Goal: Task Accomplishment & Management: Use online tool/utility

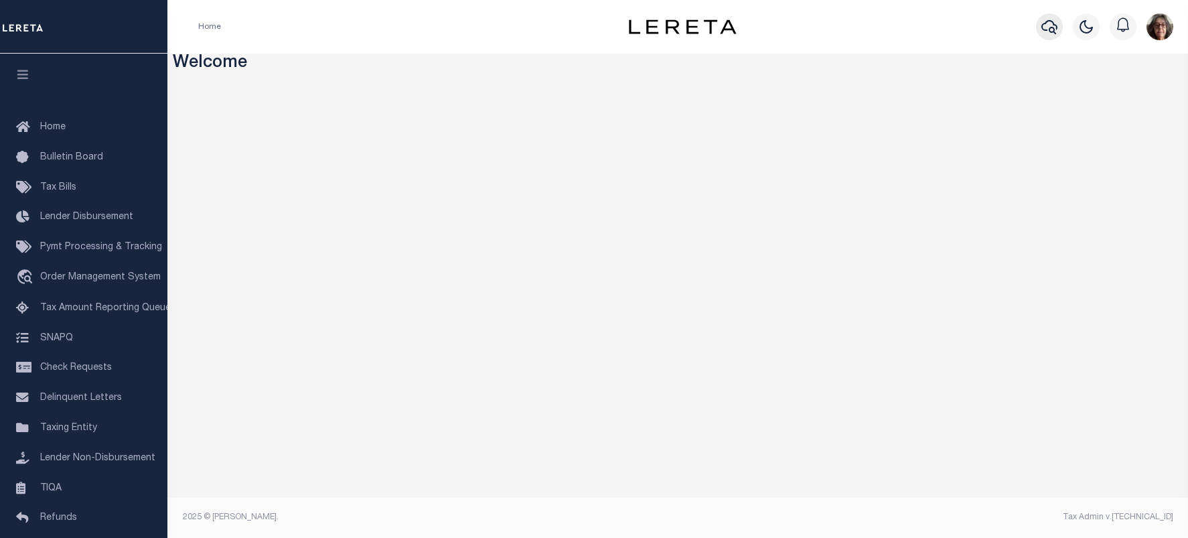
click at [1052, 29] on icon "button" at bounding box center [1050, 27] width 16 height 14
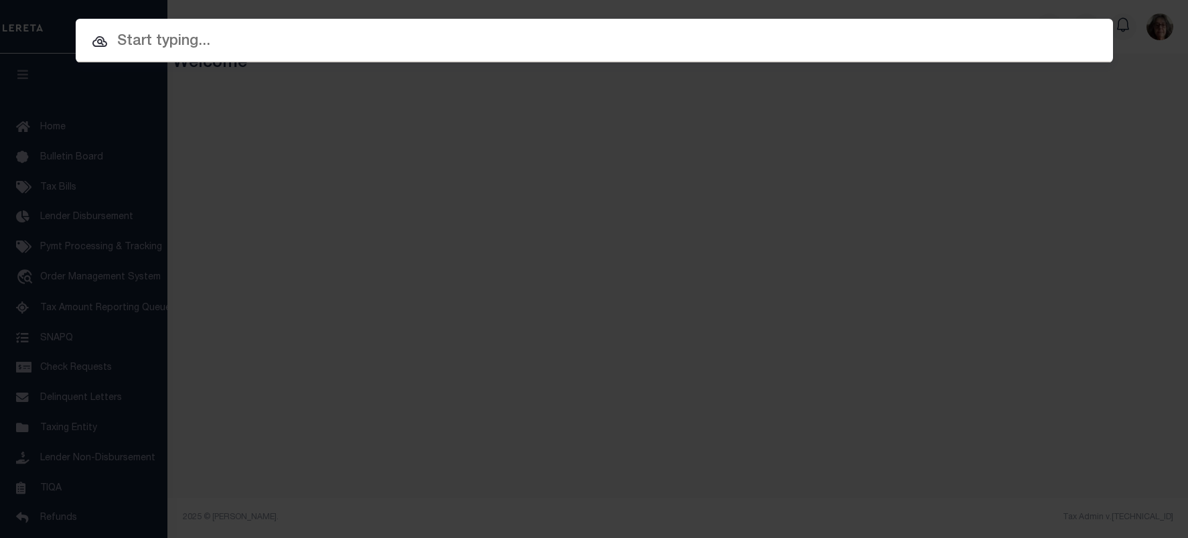
paste input "3505221481119"
type input "3505221481119"
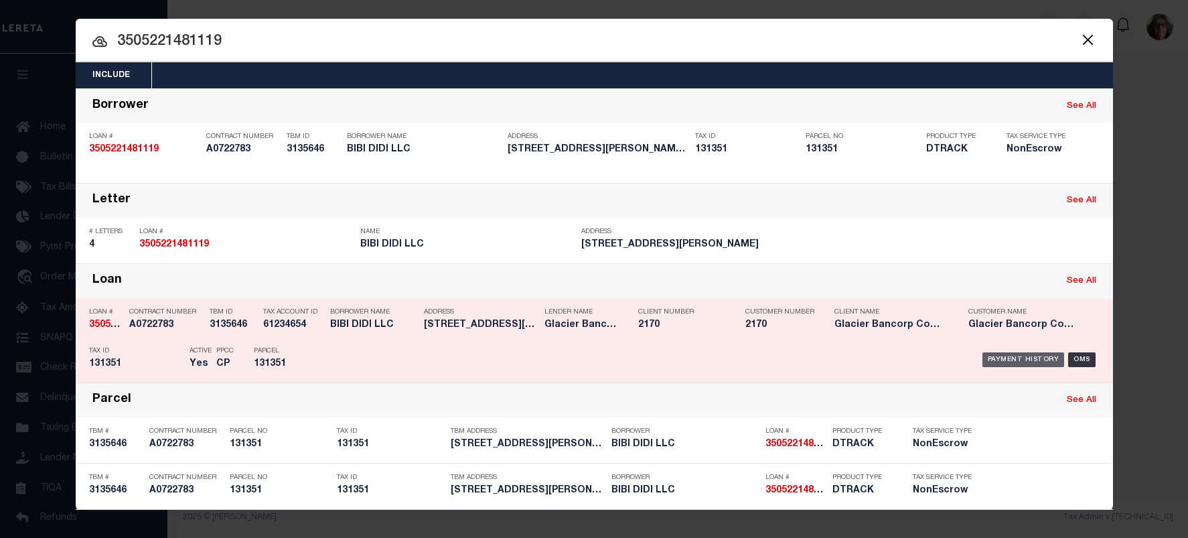
click at [1009, 362] on div "Payment History" at bounding box center [1024, 359] width 82 height 15
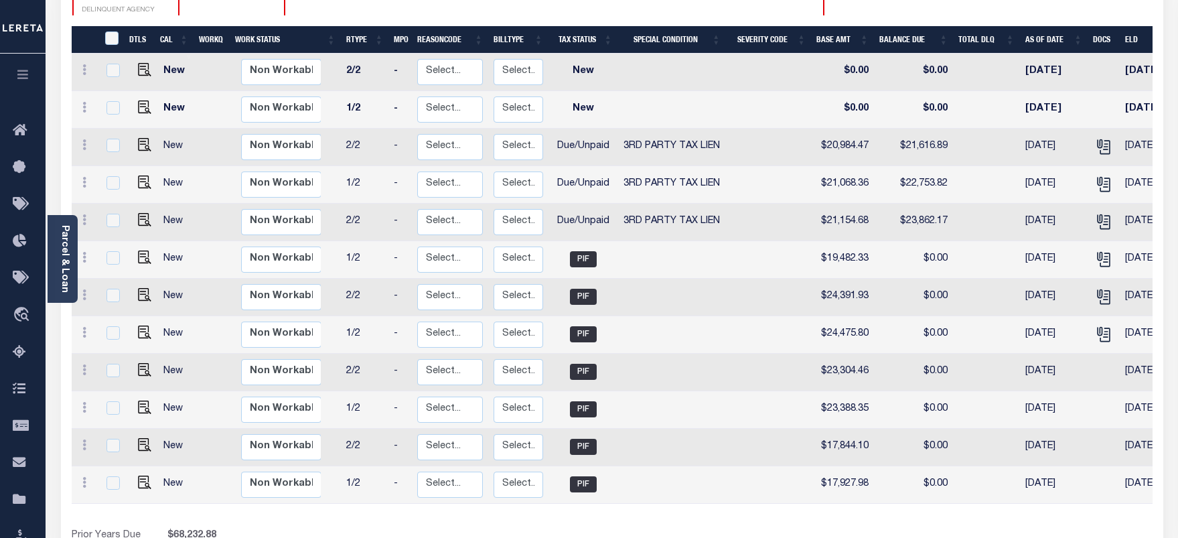
scroll to position [164, 0]
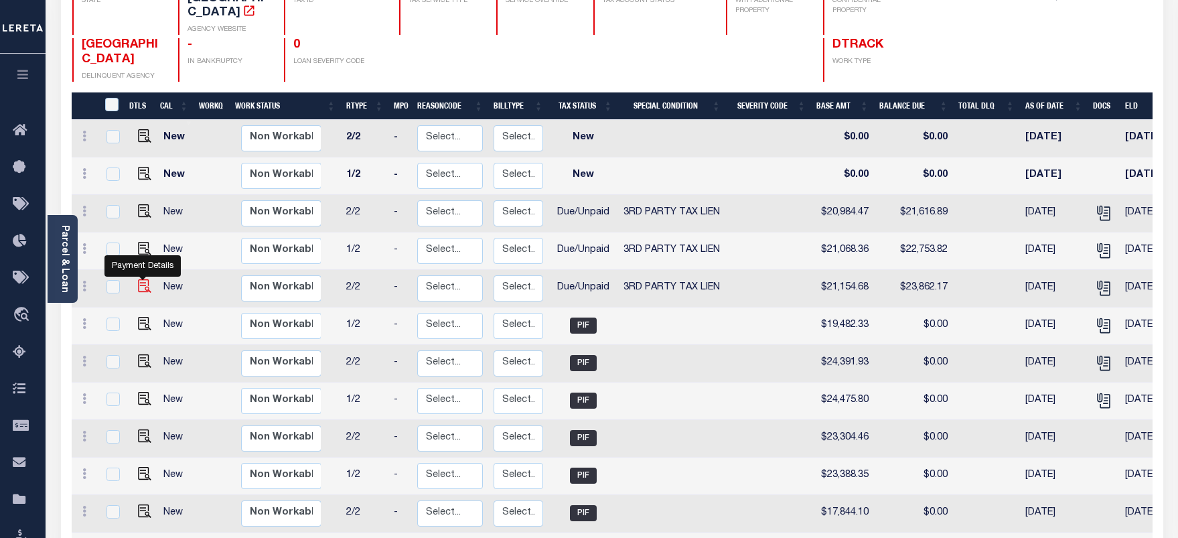
click at [140, 279] on img "" at bounding box center [144, 285] width 13 height 13
checkbox input "true"
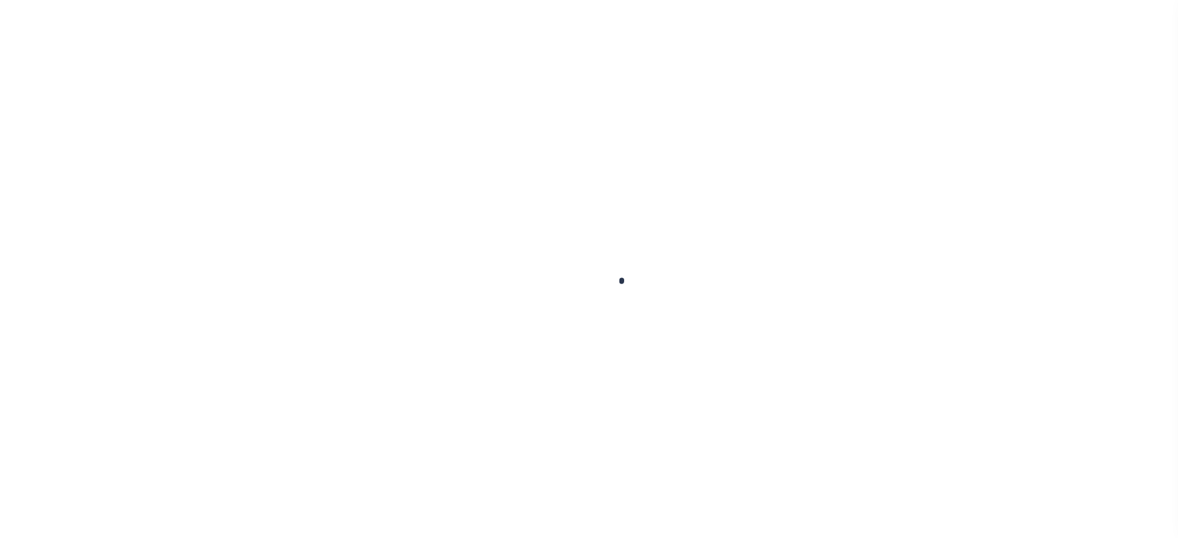
checkbox input "false"
type textarea "[PERSON_NAME] at the tax office the total redemption for this property is $68,2…"
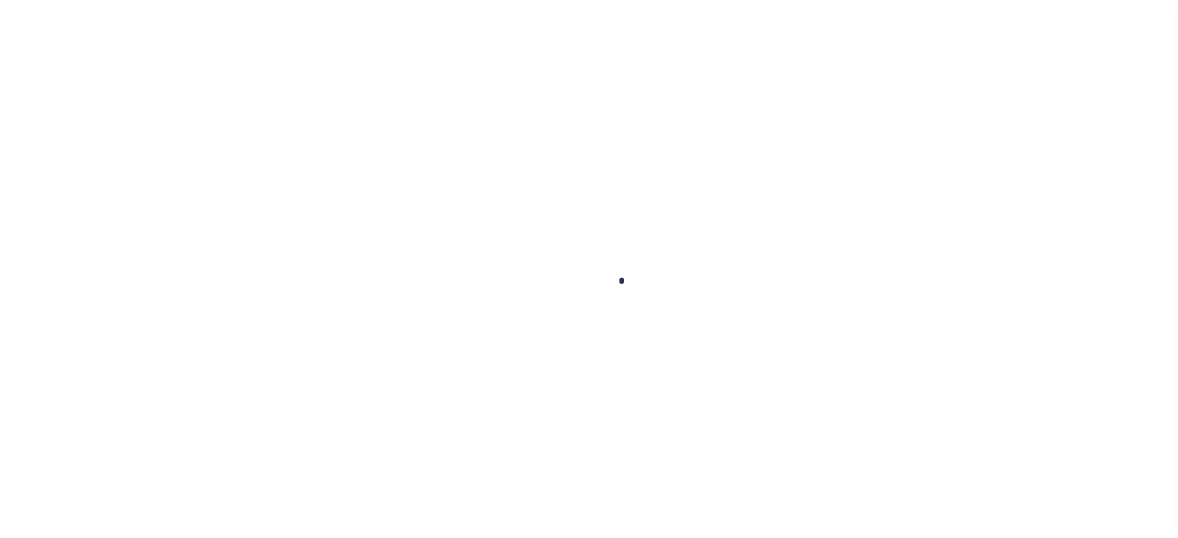
type input "[DATE]"
select select "DUE"
select select "20"
type input "0"
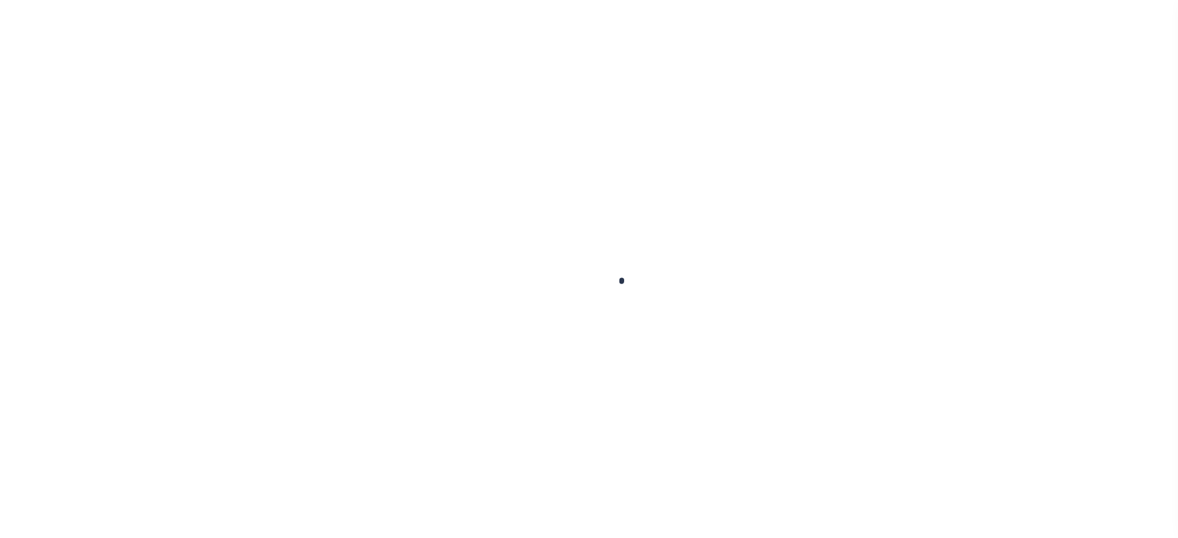
type input "$21,154.68"
type input "$2,707.49"
type input "$23,862.17"
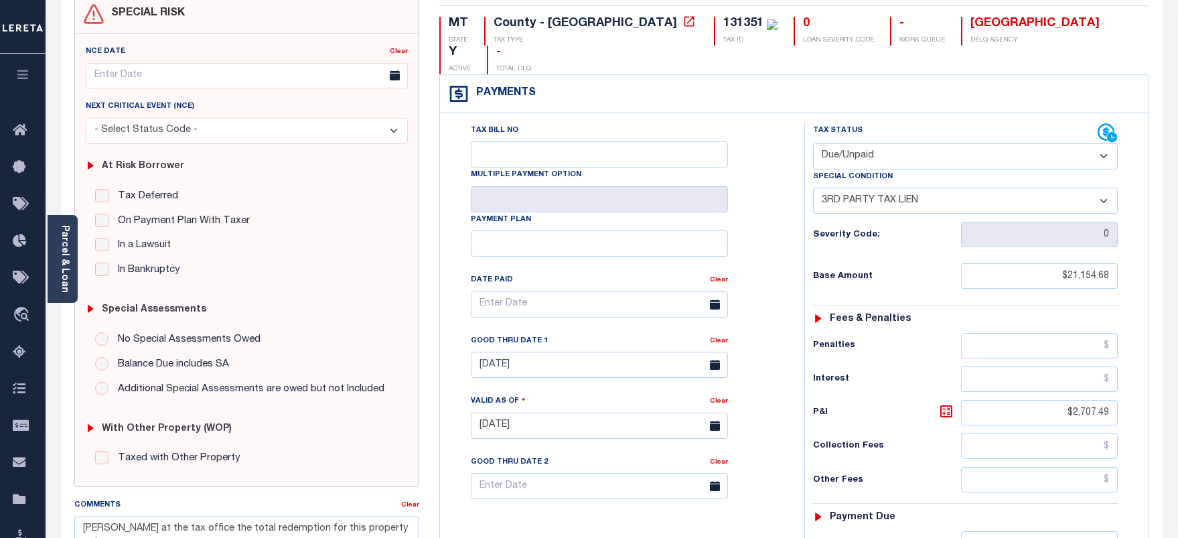
scroll to position [67, 0]
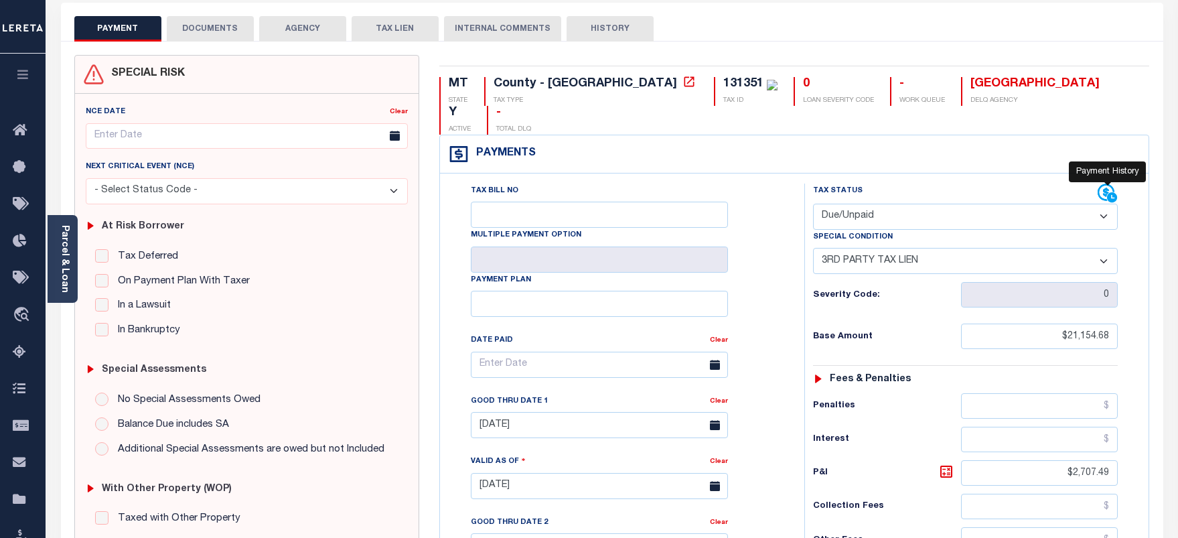
click at [1103, 184] on icon at bounding box center [1108, 194] width 20 height 20
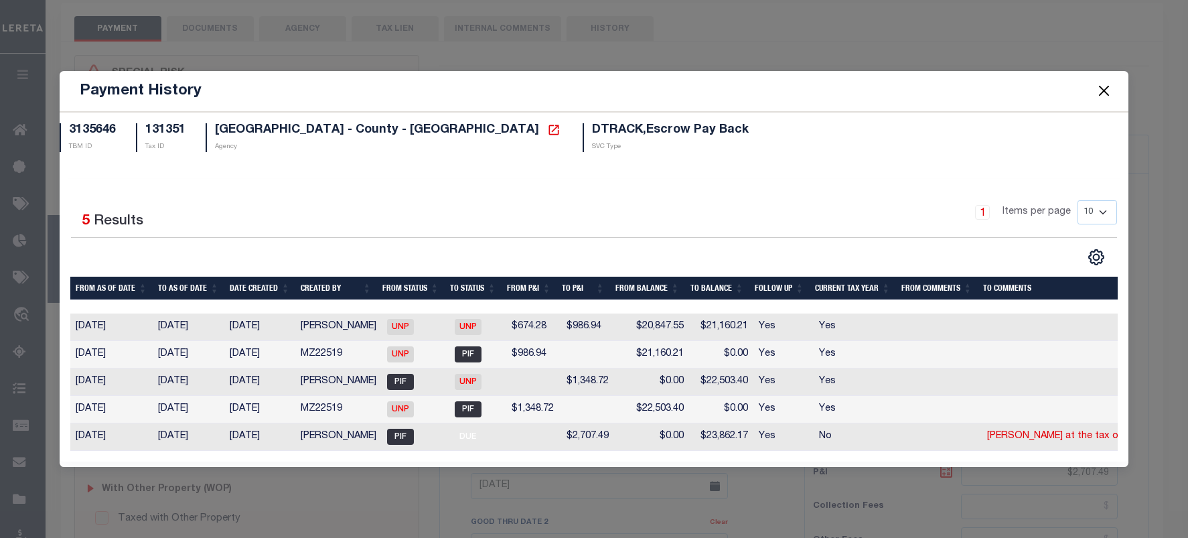
click at [1106, 88] on button "Close" at bounding box center [1103, 90] width 17 height 17
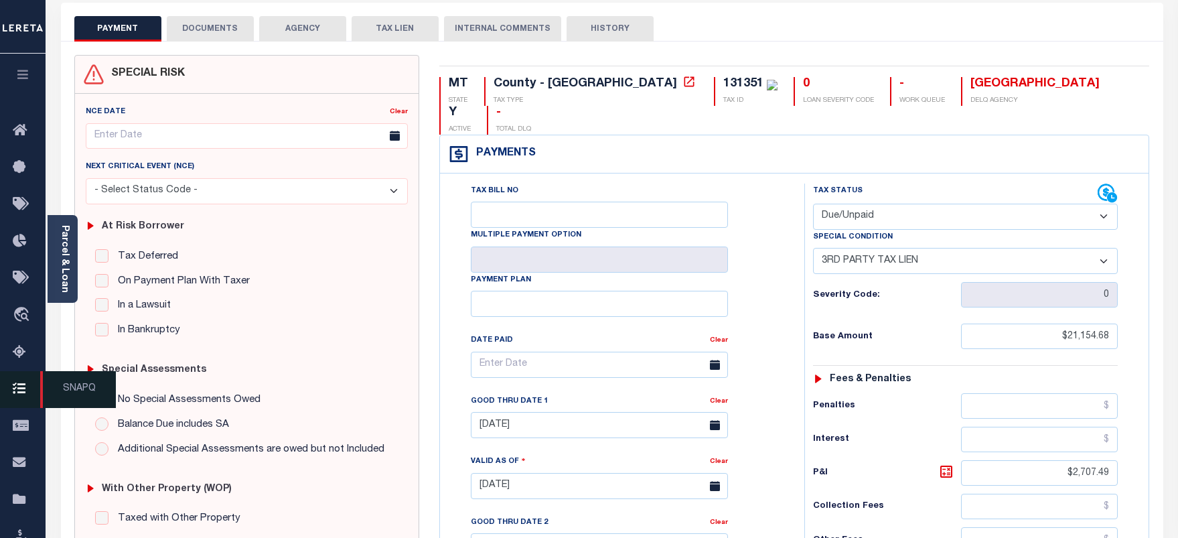
click at [21, 393] on icon at bounding box center [23, 389] width 21 height 17
